Goal: Task Accomplishment & Management: Manage account settings

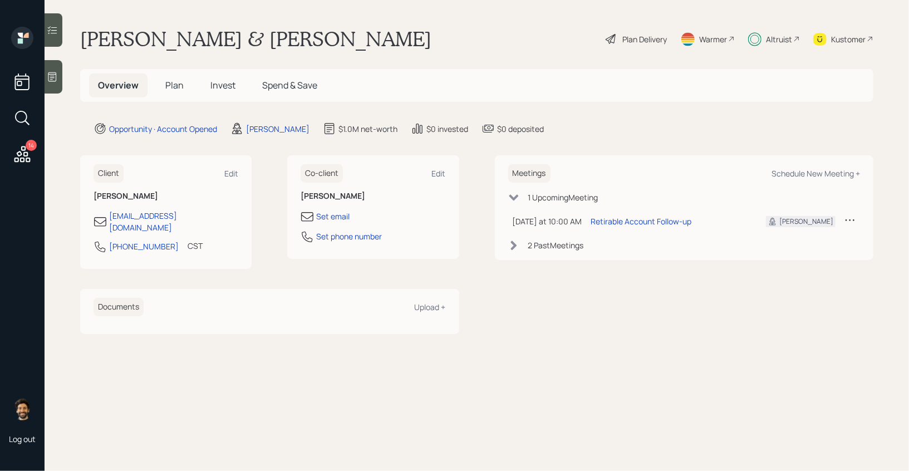
click at [853, 214] on icon at bounding box center [849, 219] width 11 height 11
click at [787, 240] on div "Reschedule" at bounding box center [815, 241] width 80 height 11
